Goal: Check status: Check status

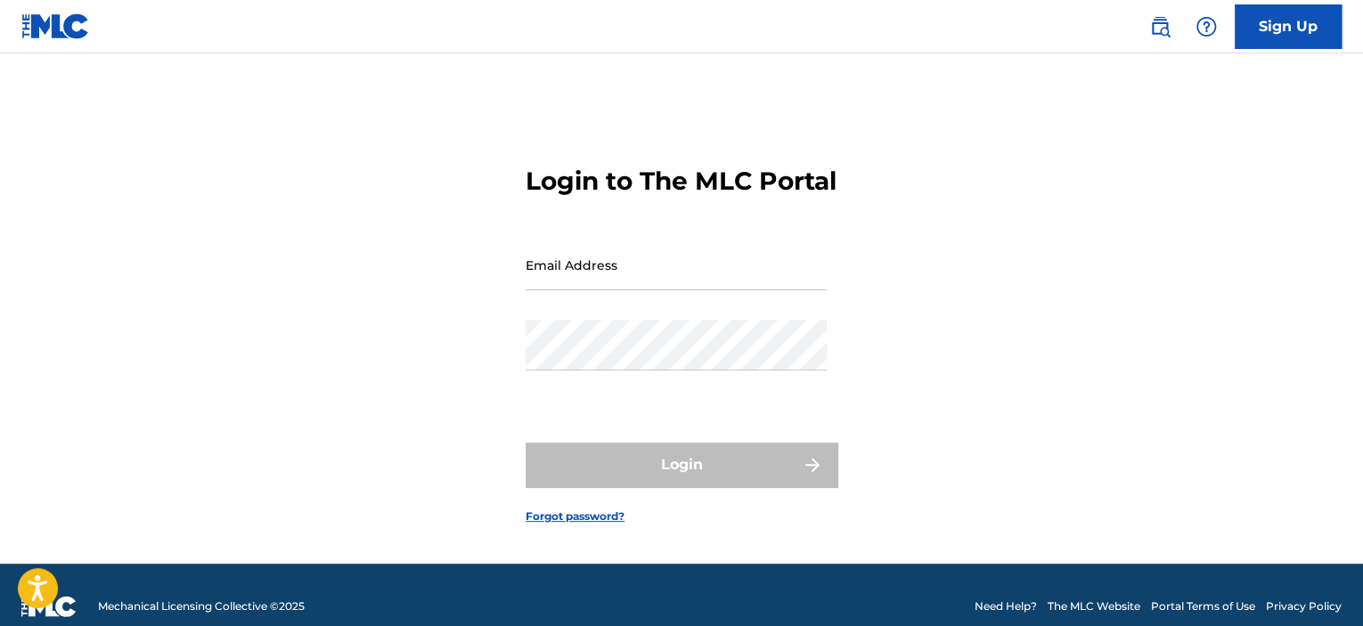
click at [599, 290] on input "Email Address" at bounding box center [676, 265] width 301 height 51
type input "[EMAIL_ADDRESS][DOMAIN_NAME]"
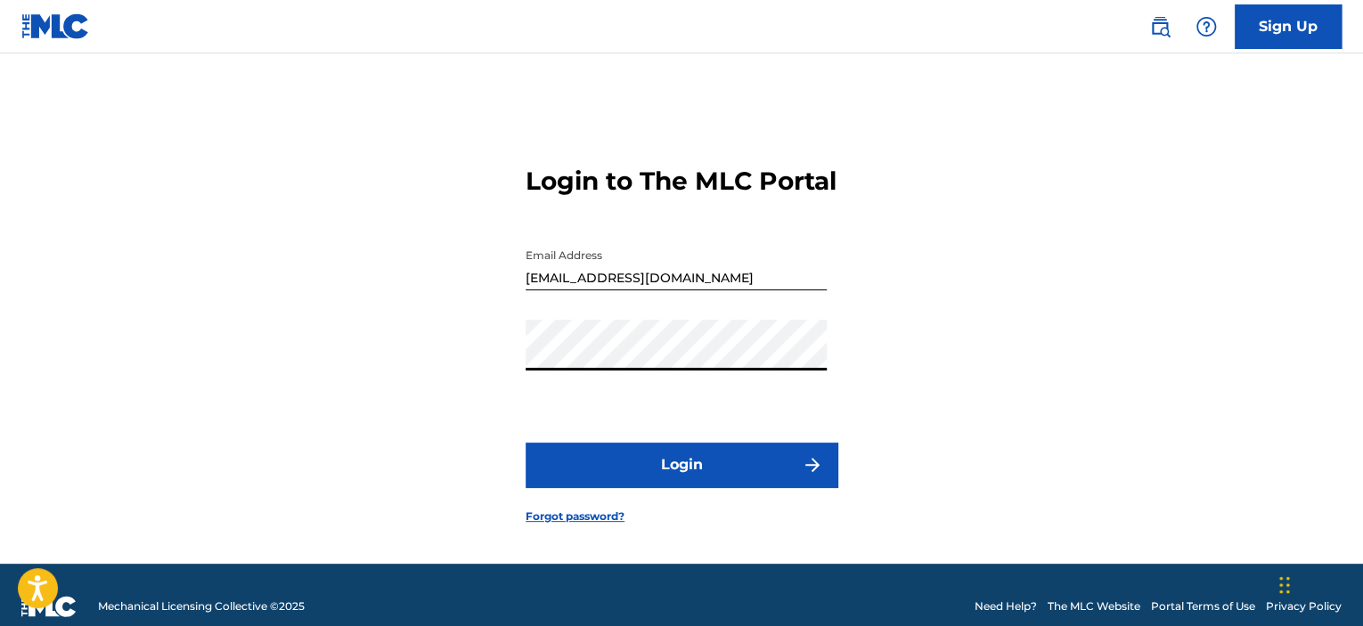
click at [526, 443] on button "Login" at bounding box center [682, 465] width 312 height 45
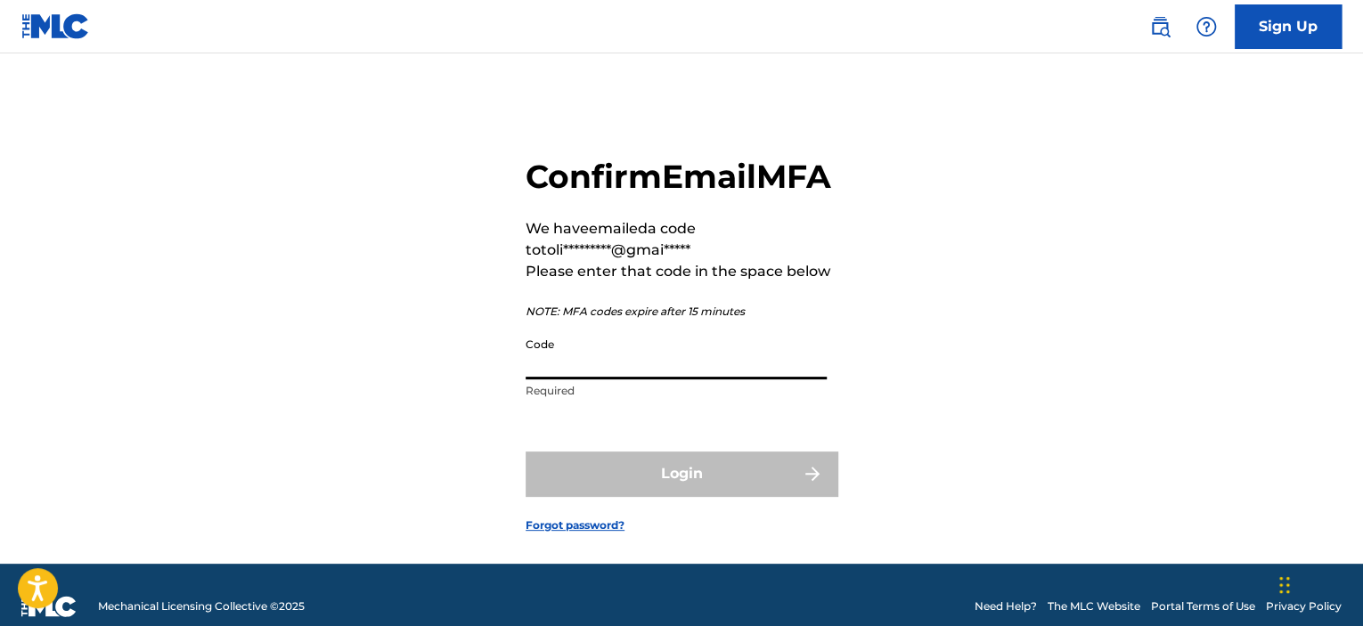
click at [609, 379] on input "Code" at bounding box center [676, 354] width 301 height 51
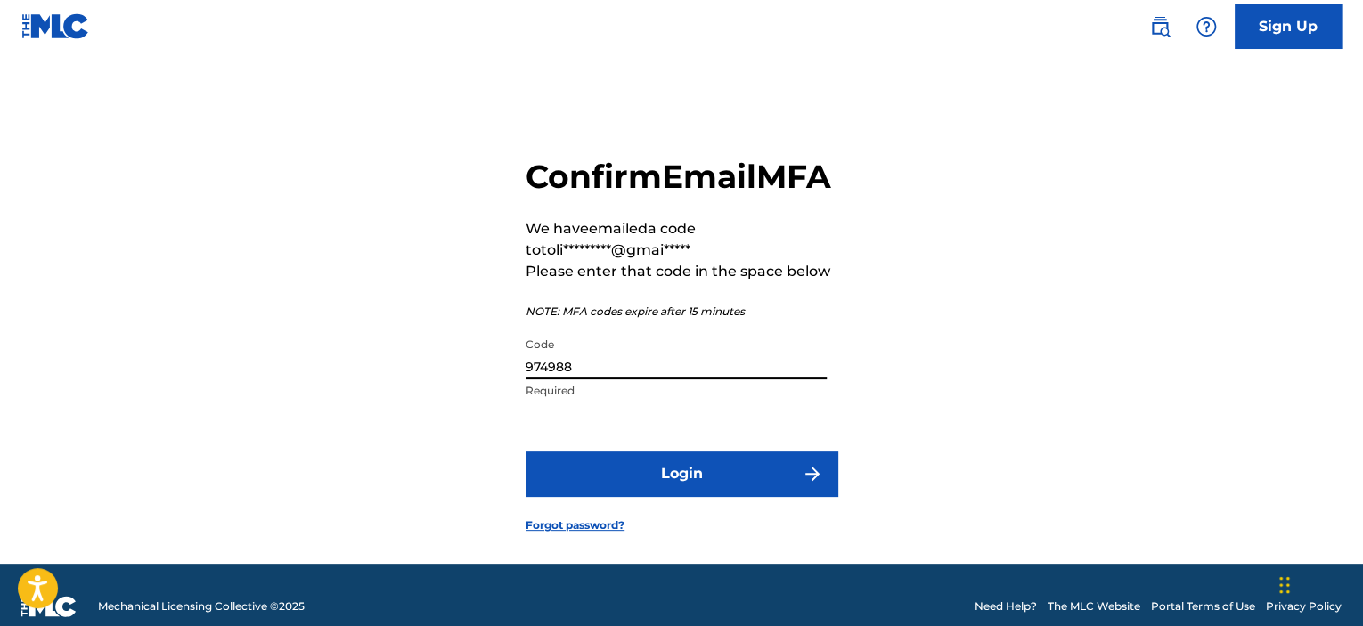
type input "974988"
click at [526, 452] on button "Login" at bounding box center [682, 474] width 312 height 45
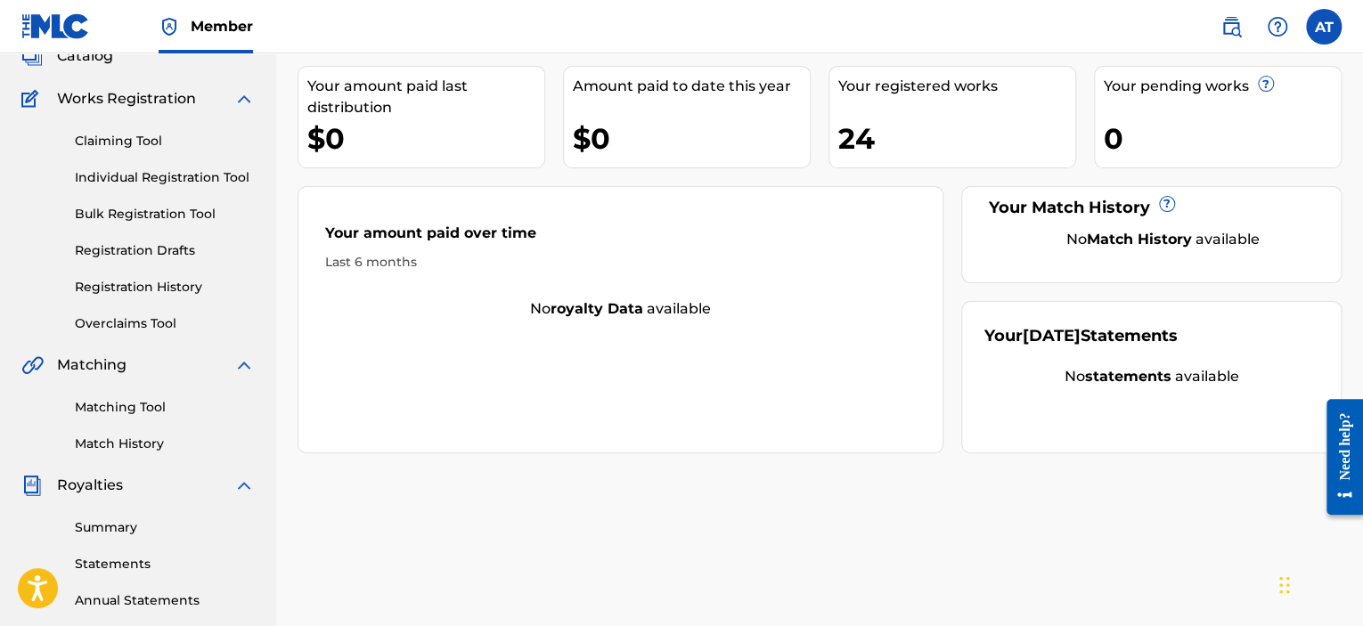
scroll to position [210, 0]
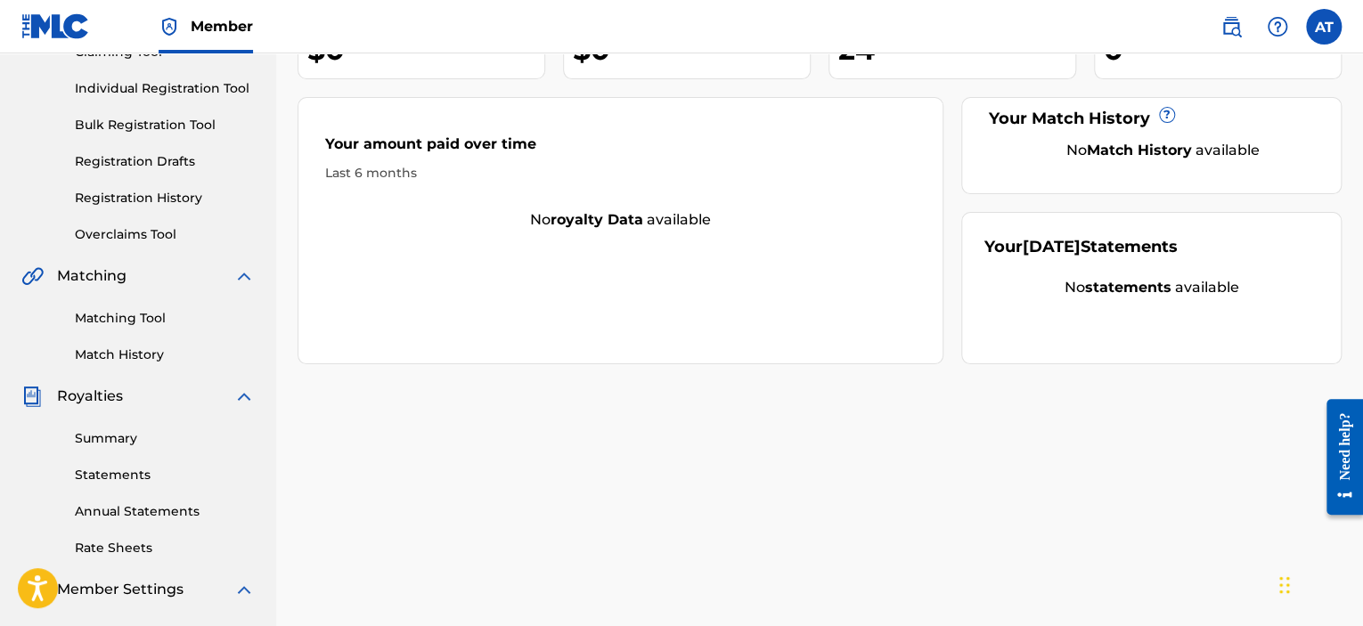
click at [118, 435] on link "Summary" at bounding box center [165, 438] width 180 height 19
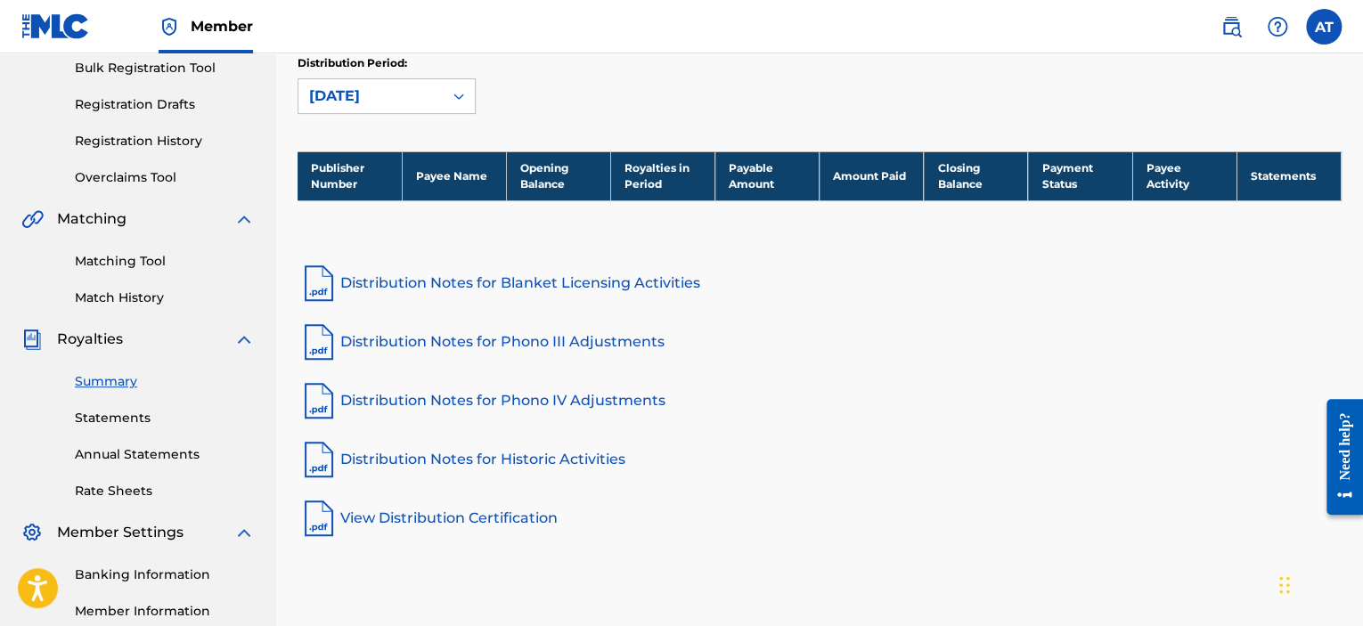
scroll to position [89, 0]
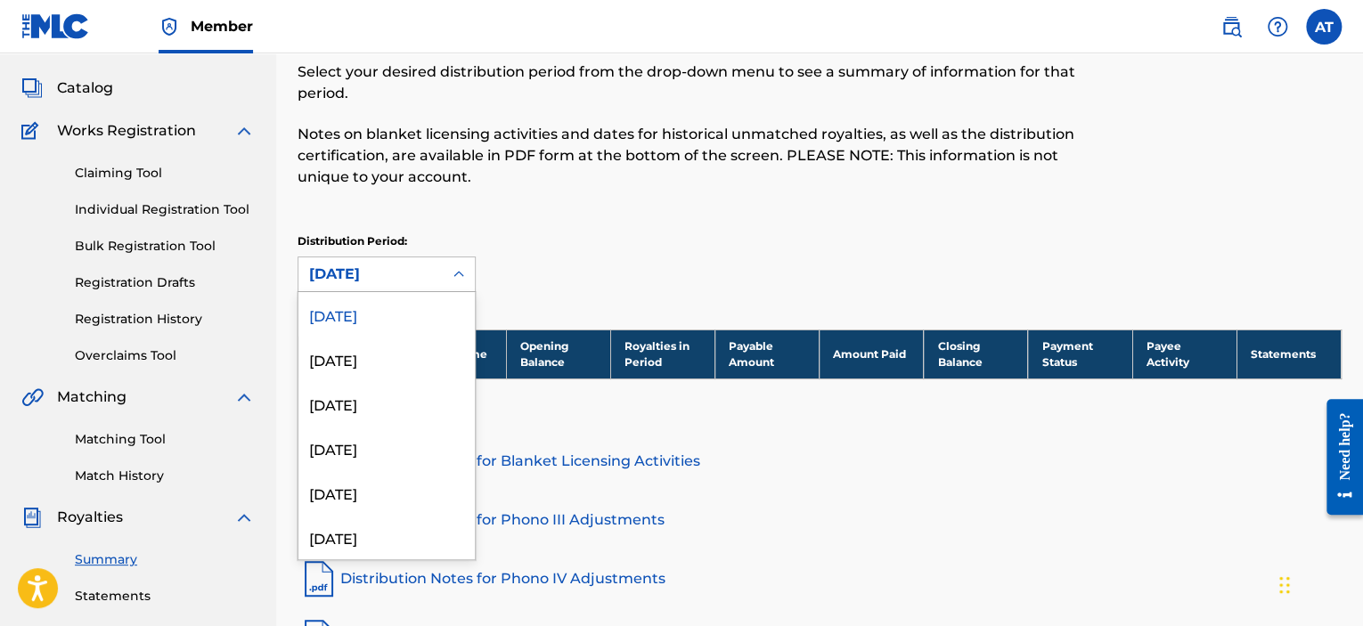
click at [452, 276] on icon at bounding box center [459, 274] width 18 height 18
click at [374, 363] on div "[DATE]" at bounding box center [386, 359] width 176 height 45
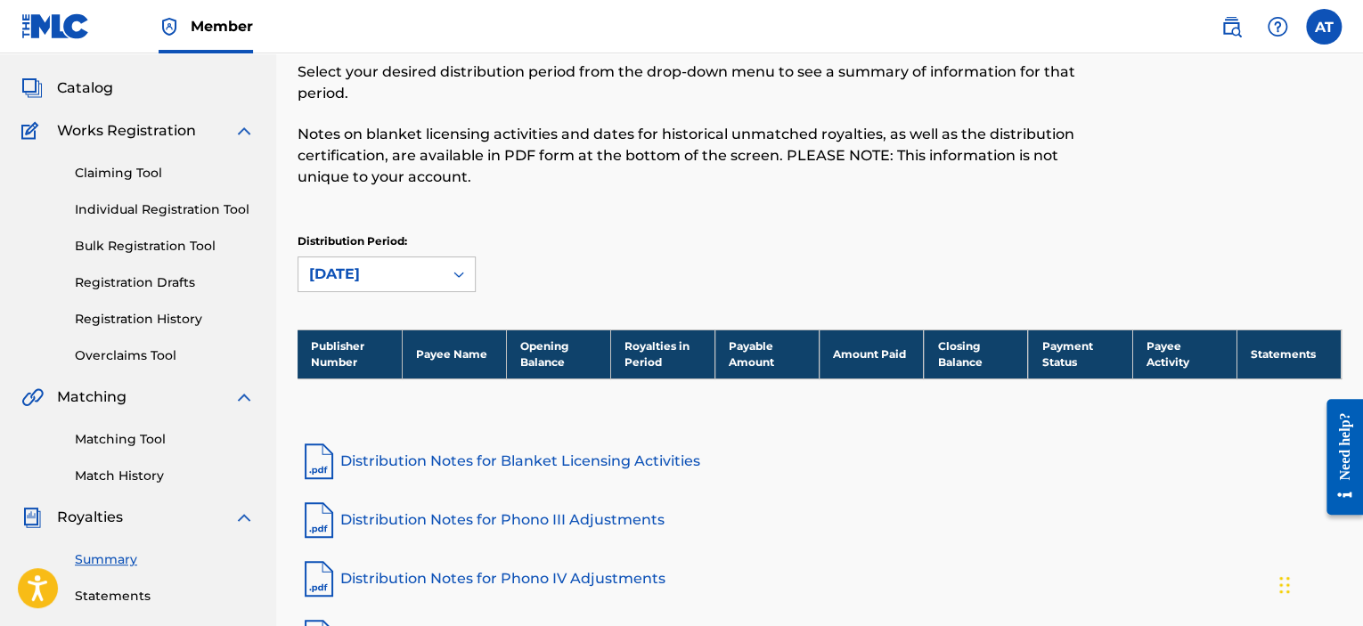
click at [448, 272] on div at bounding box center [459, 274] width 32 height 32
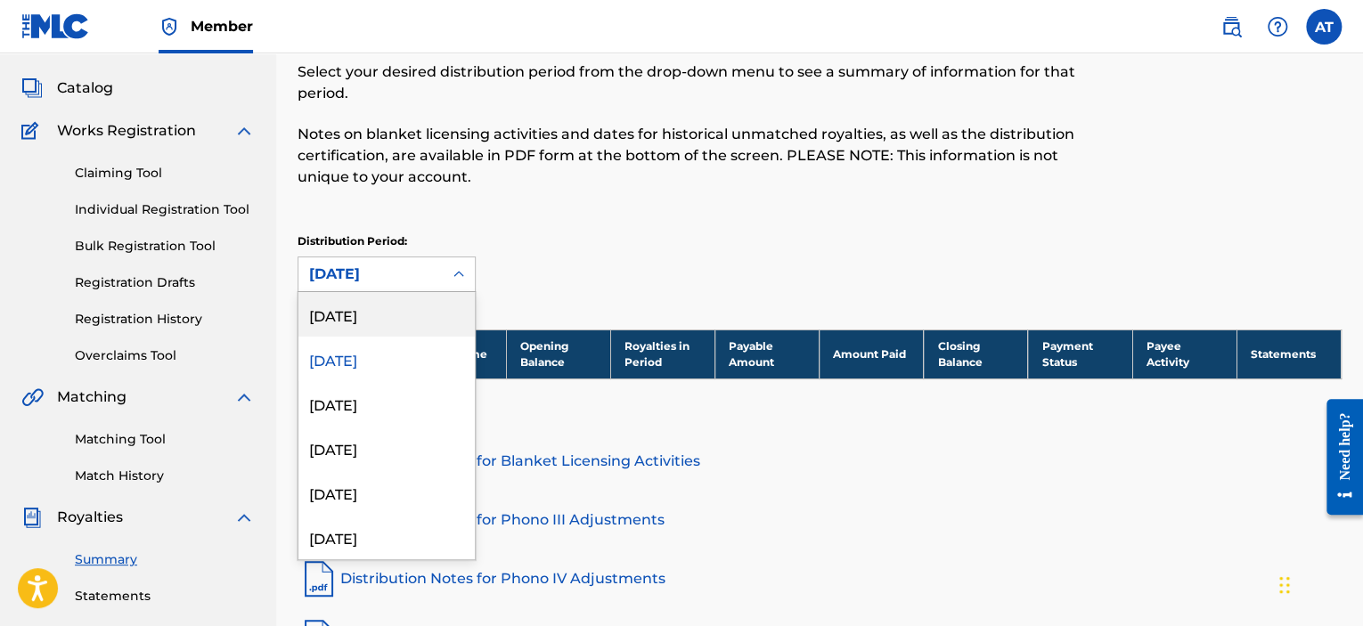
click at [410, 312] on div "[DATE]" at bounding box center [386, 314] width 176 height 45
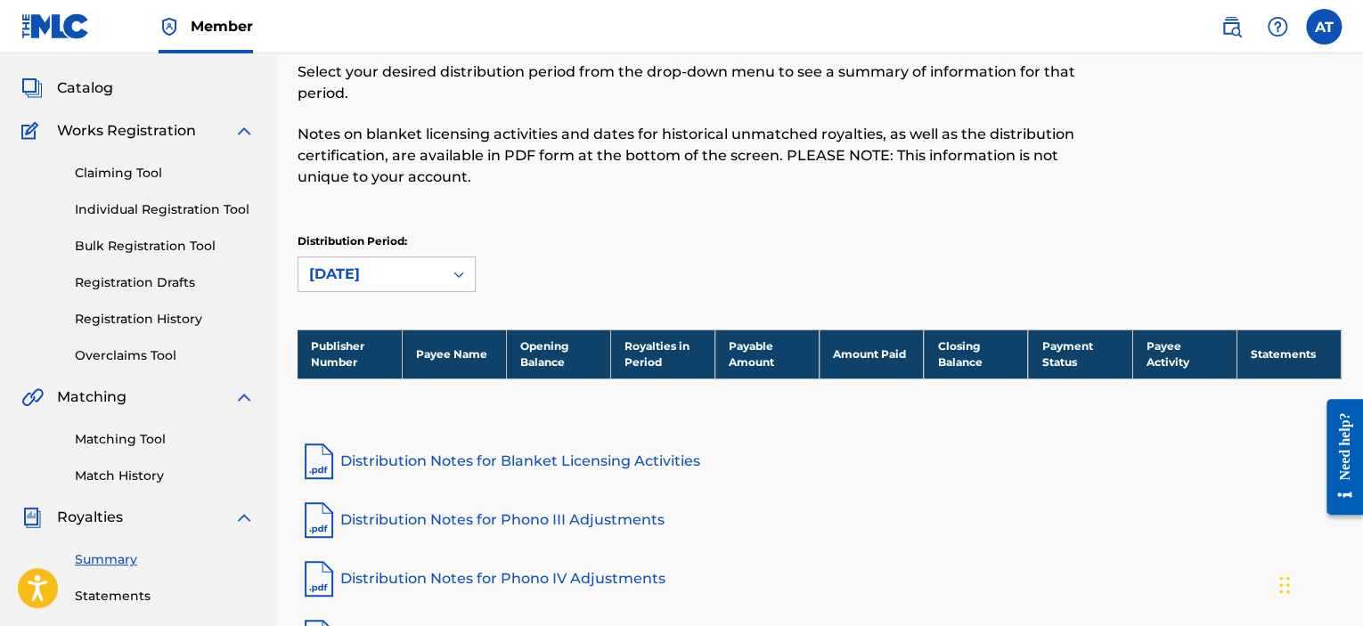
scroll to position [0, 0]
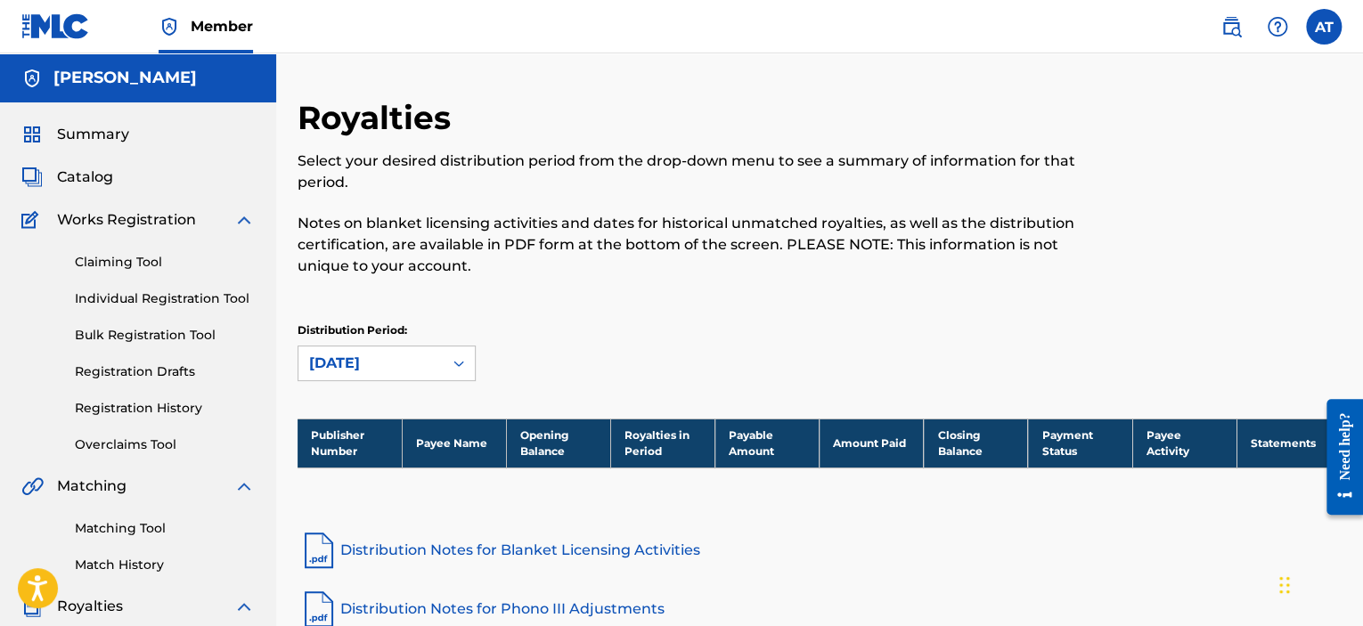
click at [82, 175] on span "Catalog" at bounding box center [85, 177] width 56 height 21
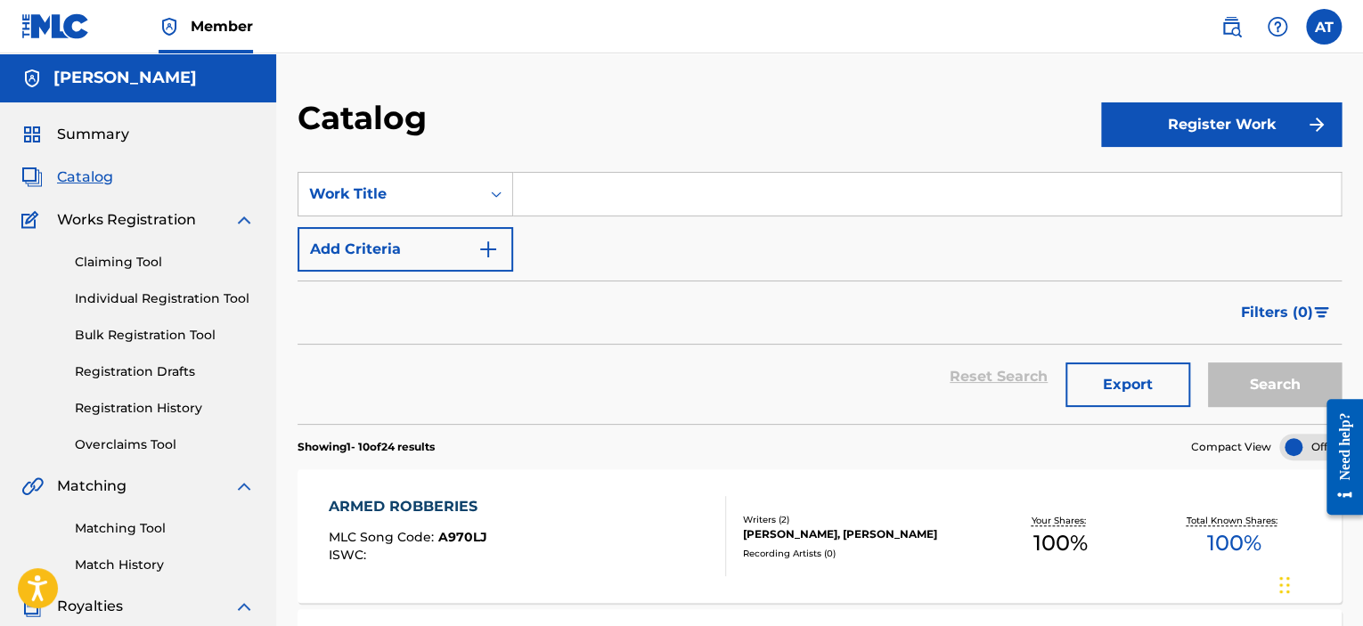
click at [92, 128] on span "Summary" at bounding box center [93, 134] width 72 height 21
